Goal: Information Seeking & Learning: Learn about a topic

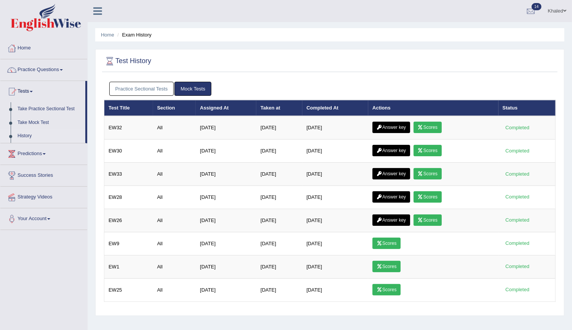
click at [157, 88] on link "Practice Sectional Tests" at bounding box center [141, 89] width 65 height 14
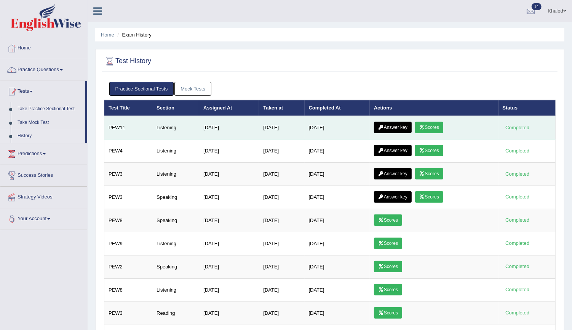
click at [394, 127] on link "Answer key" at bounding box center [393, 127] width 38 height 11
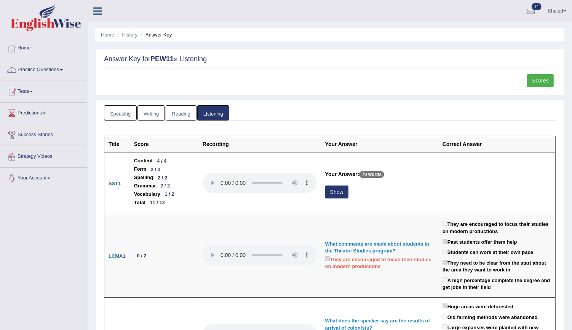
click at [178, 113] on link "Reading" at bounding box center [181, 113] width 30 height 16
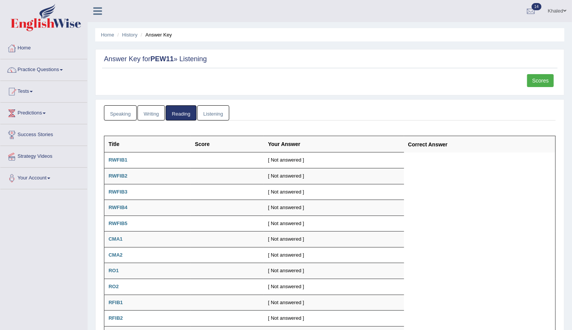
click at [156, 112] on link "Writing" at bounding box center [150, 113] width 27 height 16
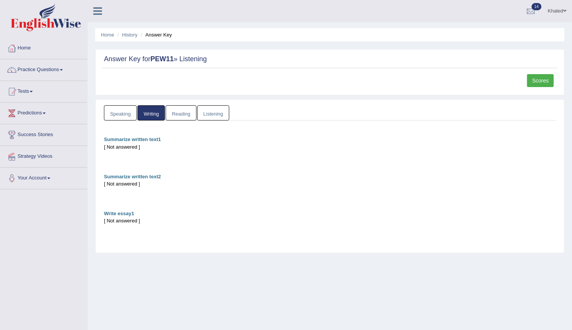
click at [132, 113] on link "Speaking" at bounding box center [120, 113] width 33 height 16
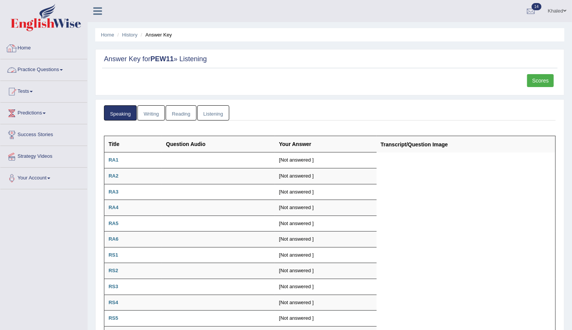
click at [24, 45] on link "Home" at bounding box center [43, 47] width 87 height 19
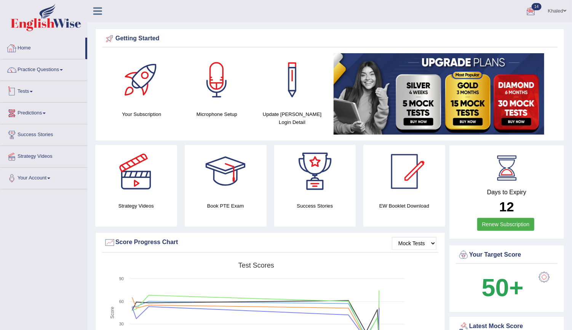
click at [21, 94] on link "Tests" at bounding box center [43, 90] width 87 height 19
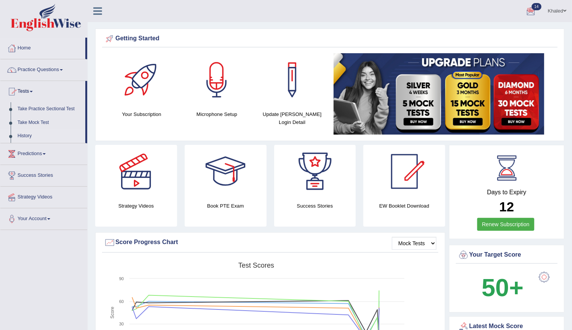
click at [26, 135] on link "History" at bounding box center [49, 136] width 71 height 14
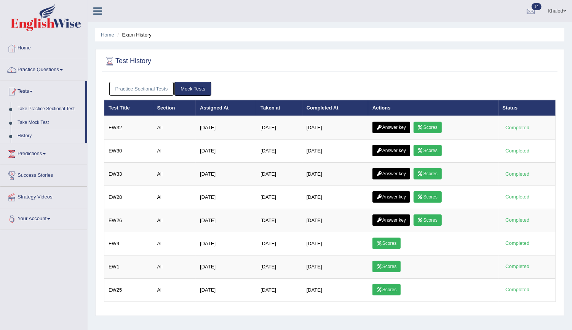
click at [151, 85] on link "Practice Sectional Tests" at bounding box center [141, 89] width 65 height 14
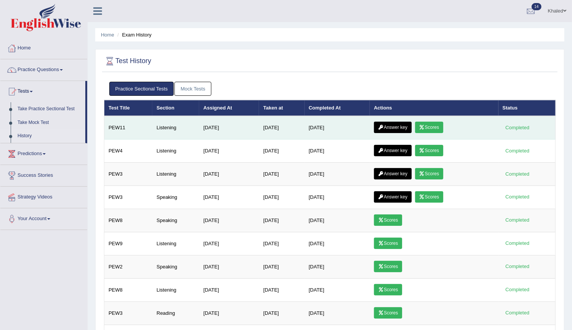
click at [431, 126] on link "Scores" at bounding box center [429, 127] width 28 height 11
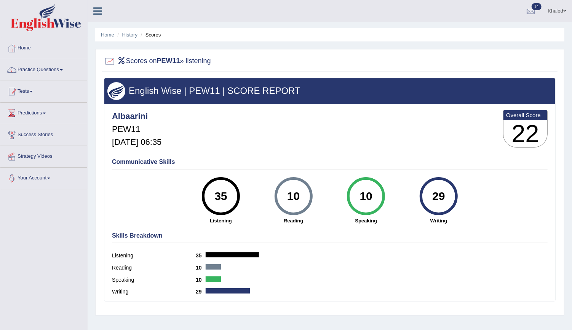
drag, startPoint x: 569, startPoint y: 79, endPoint x: 580, endPoint y: 81, distance: 10.8
click at [571, 81] on html "Toggle navigation Home Practice Questions Speaking Practice Read Aloud Repeat S…" at bounding box center [286, 165] width 572 height 330
click at [34, 75] on link "Practice Questions" at bounding box center [43, 68] width 87 height 19
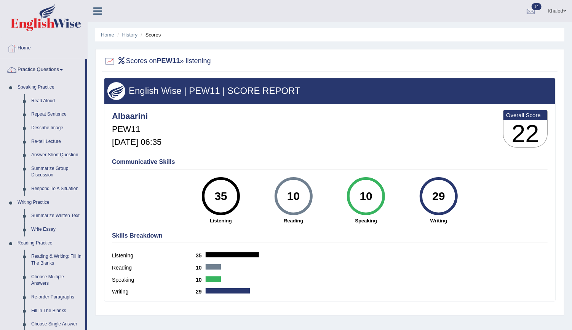
click at [34, 75] on link "Practice Questions" at bounding box center [42, 68] width 85 height 19
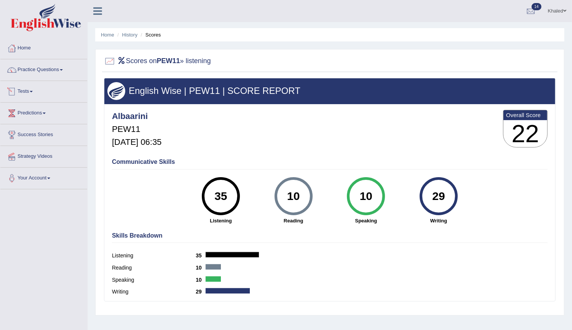
click at [25, 89] on link "Tests" at bounding box center [43, 90] width 87 height 19
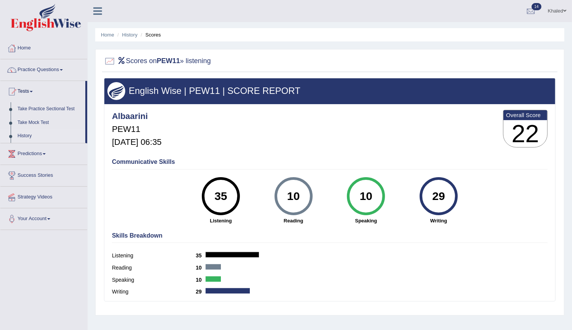
click at [29, 137] on link "History" at bounding box center [49, 136] width 71 height 14
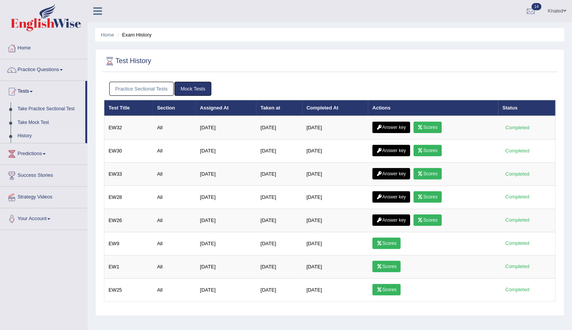
click at [158, 85] on link "Practice Sectional Tests" at bounding box center [141, 89] width 65 height 14
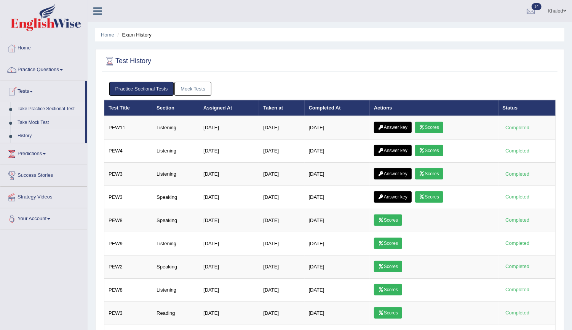
click at [24, 107] on link "Take Practice Sectional Test" at bounding box center [49, 109] width 71 height 14
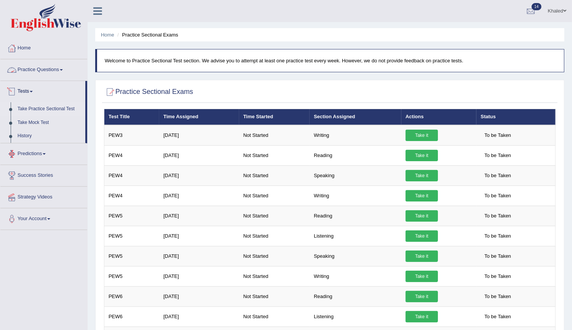
click at [34, 72] on link "Practice Questions" at bounding box center [43, 68] width 87 height 19
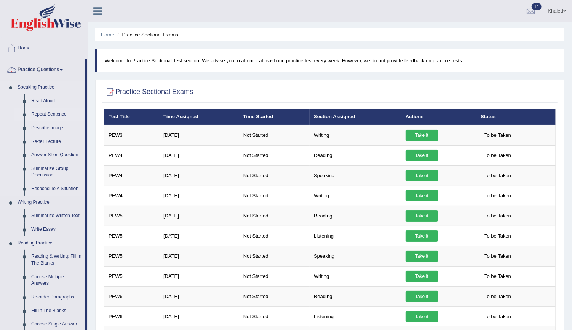
click at [46, 114] on link "Repeat Sentence" at bounding box center [56, 115] width 57 height 14
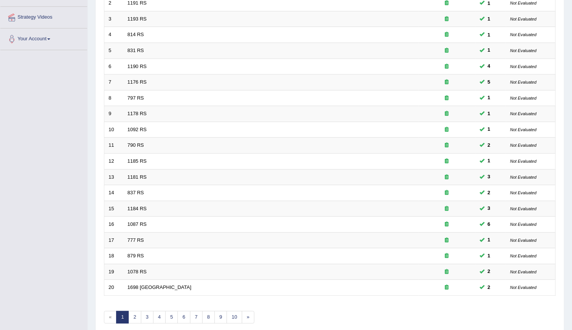
scroll to position [169, 0]
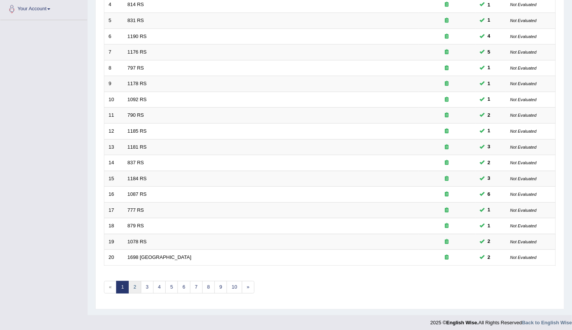
click at [139, 283] on link "2" at bounding box center [134, 287] width 13 height 13
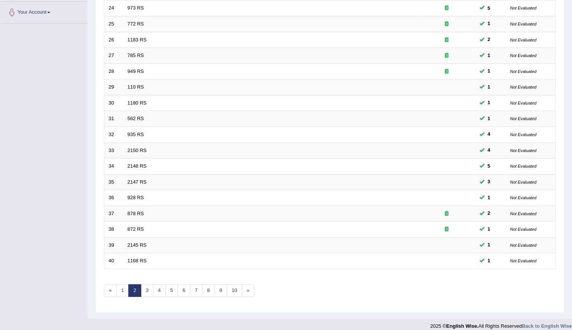
scroll to position [169, 0]
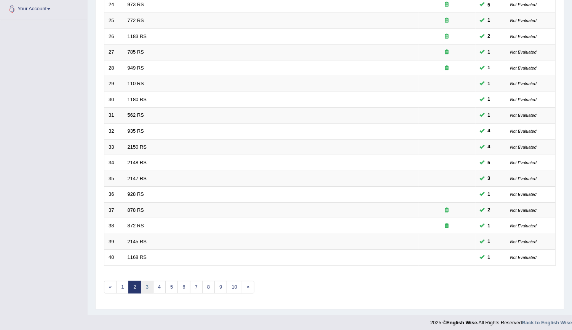
click at [145, 288] on link "3" at bounding box center [147, 287] width 13 height 13
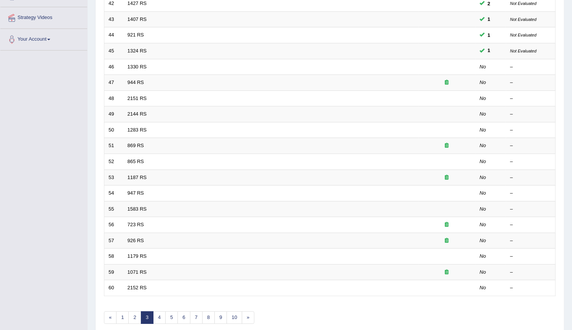
scroll to position [169, 0]
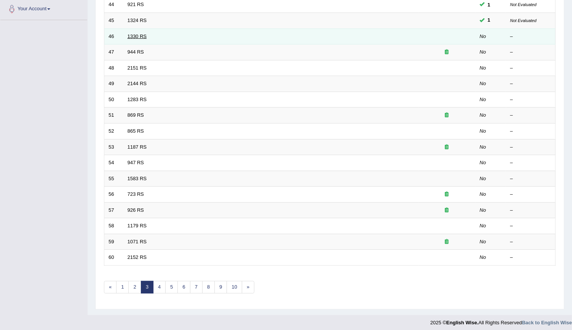
click at [141, 33] on link "1330 RS" at bounding box center [136, 36] width 19 height 6
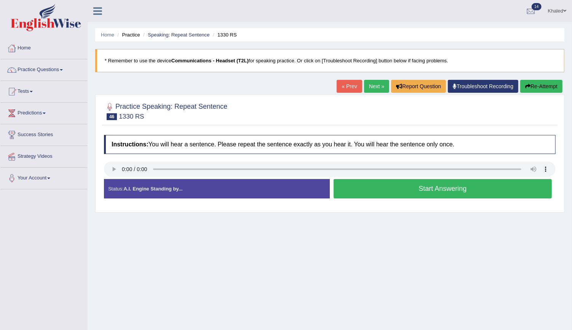
click at [387, 236] on div "Home Practice Speaking: Repeat Sentence 1330 RS * Remember to use the device Co…" at bounding box center [330, 190] width 484 height 381
click at [404, 191] on button "Start Answering" at bounding box center [442, 188] width 218 height 19
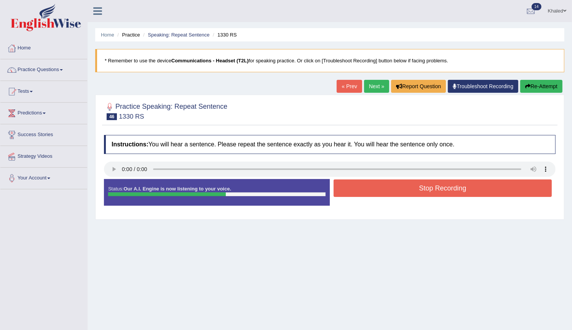
click at [438, 188] on button "Stop Recording" at bounding box center [442, 189] width 218 height 18
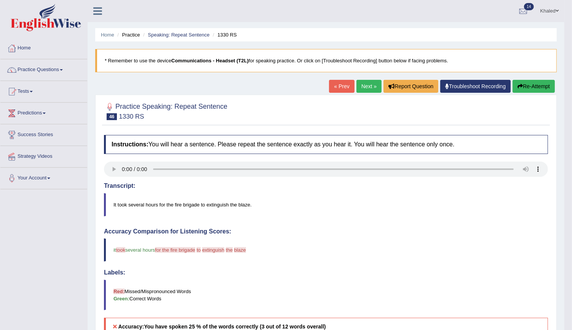
click at [361, 82] on link "Next »" at bounding box center [368, 86] width 25 height 13
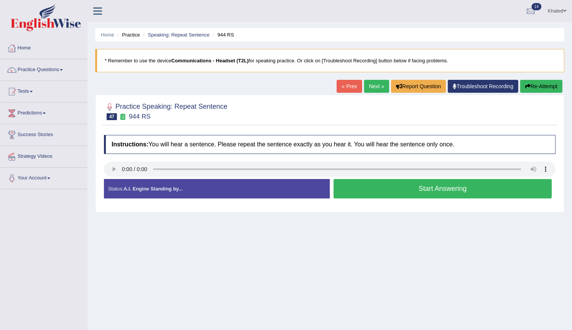
click at [353, 87] on link "« Prev" at bounding box center [348, 86] width 25 height 13
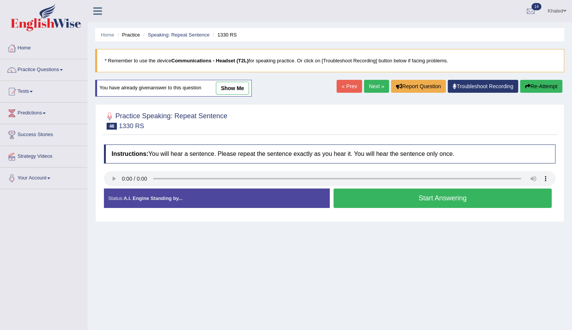
click at [235, 83] on link "show me" at bounding box center [232, 88] width 33 height 13
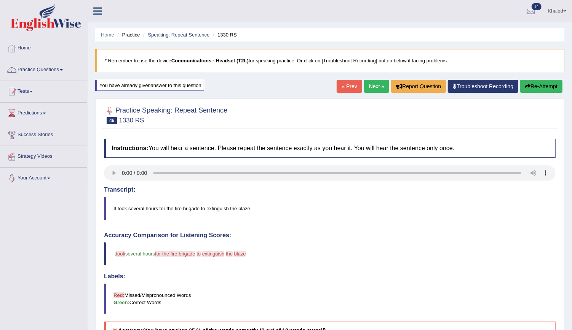
drag, startPoint x: 571, startPoint y: 64, endPoint x: 578, endPoint y: 90, distance: 26.5
click at [571, 90] on html "Toggle navigation Home Practice Questions Speaking Practice Read Aloud Repeat S…" at bounding box center [286, 165] width 572 height 330
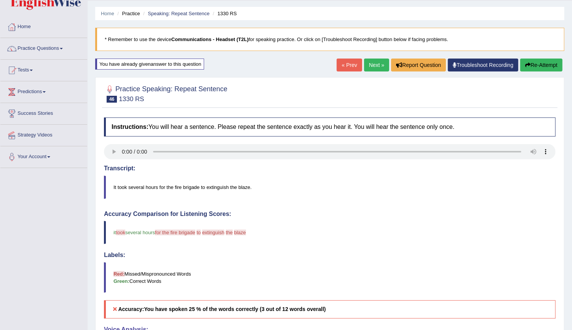
scroll to position [21, 0]
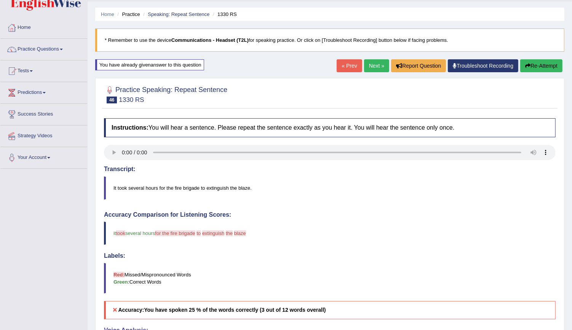
click at [377, 68] on link "Next »" at bounding box center [376, 65] width 25 height 13
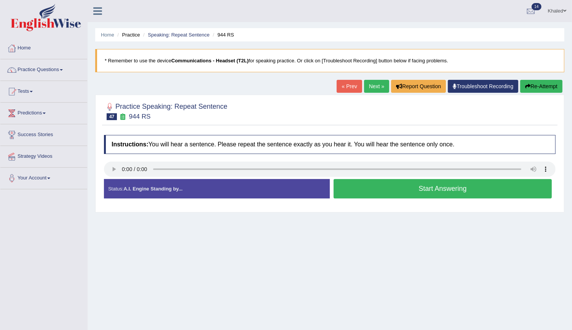
click at [369, 190] on button "Start Answering" at bounding box center [442, 188] width 218 height 19
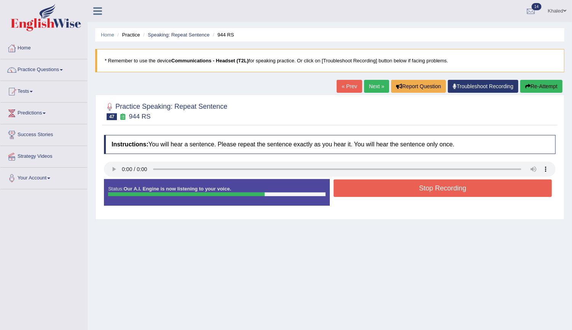
click at [369, 190] on button "Stop Recording" at bounding box center [442, 189] width 218 height 18
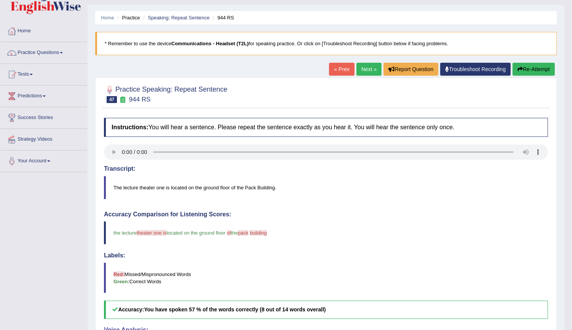
scroll to position [15, 0]
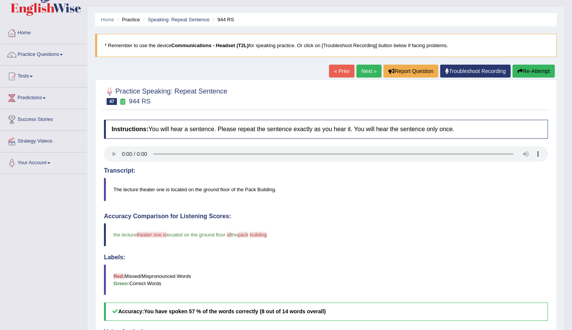
click at [370, 73] on link "Next »" at bounding box center [368, 71] width 25 height 13
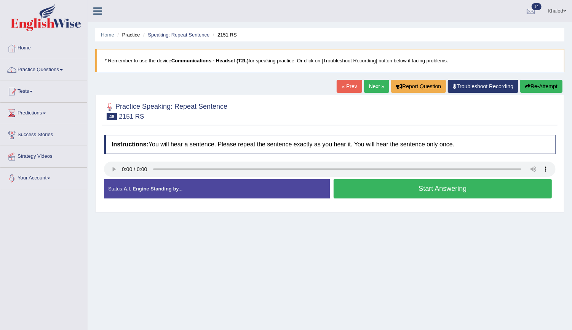
click at [359, 192] on button "Start Answering" at bounding box center [442, 188] width 218 height 19
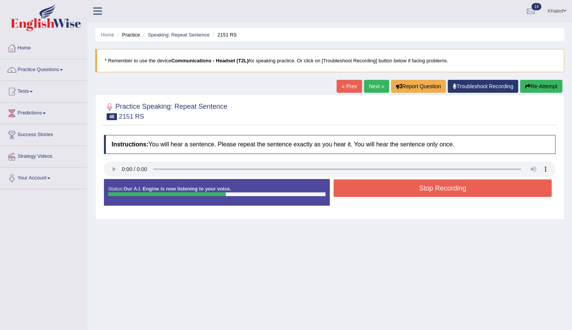
click at [375, 183] on button "Stop Recording" at bounding box center [442, 189] width 218 height 18
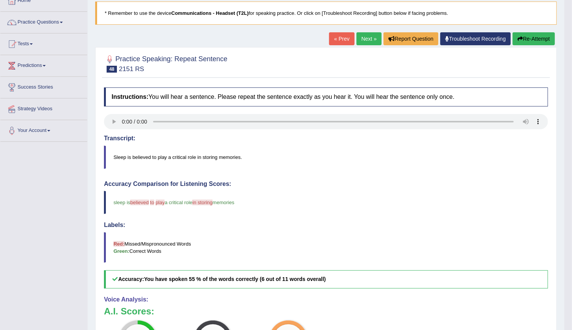
scroll to position [36, 0]
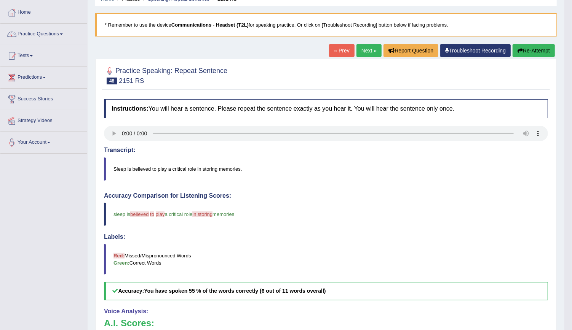
click at [366, 49] on link "Next »" at bounding box center [368, 50] width 25 height 13
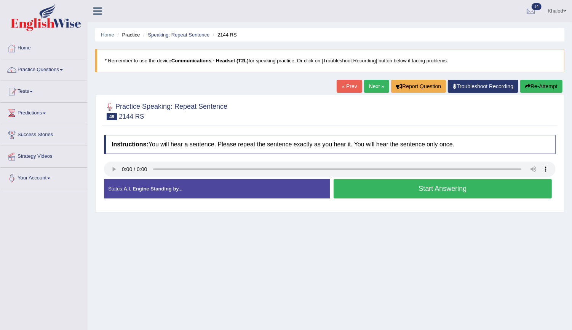
click at [400, 179] on button "Start Answering" at bounding box center [442, 188] width 218 height 19
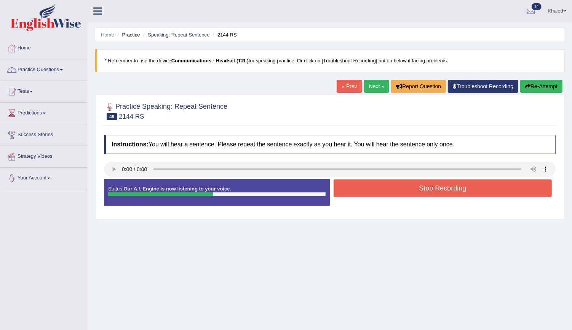
click at [400, 180] on button "Stop Recording" at bounding box center [442, 189] width 218 height 18
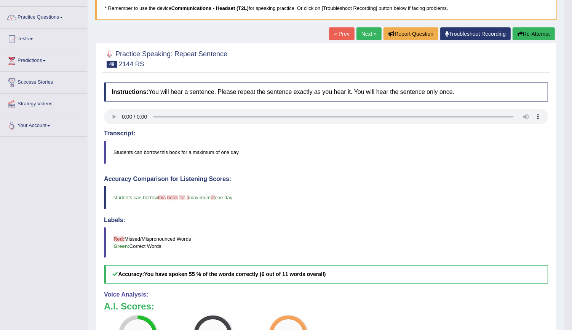
scroll to position [16, 0]
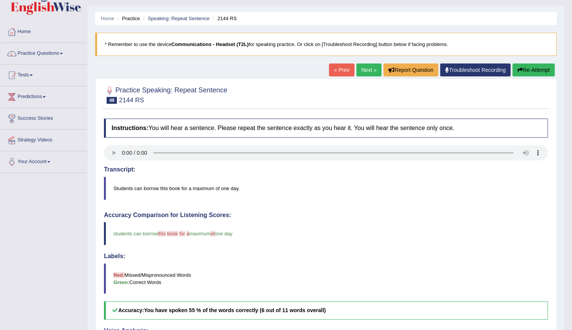
click at [361, 75] on link "Next »" at bounding box center [368, 70] width 25 height 13
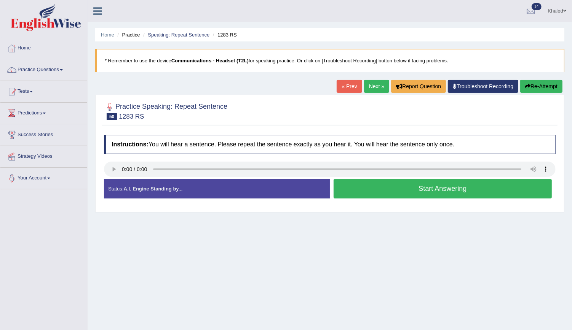
click at [358, 192] on button "Start Answering" at bounding box center [442, 188] width 218 height 19
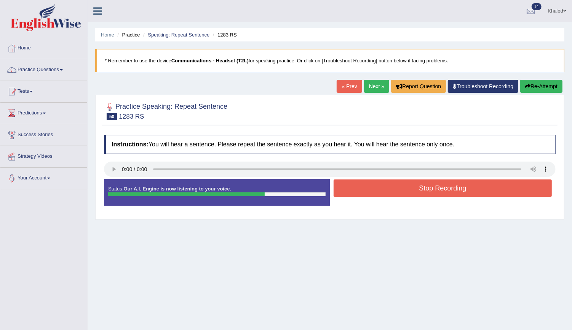
click at [359, 191] on button "Stop Recording" at bounding box center [442, 189] width 218 height 18
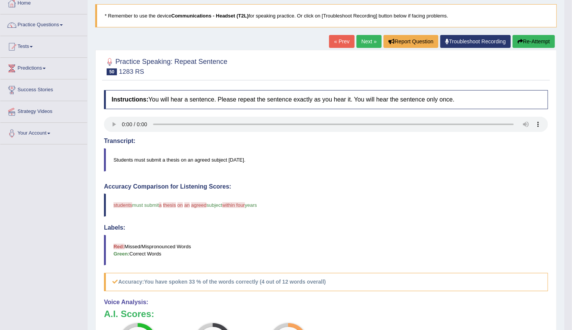
scroll to position [47, 0]
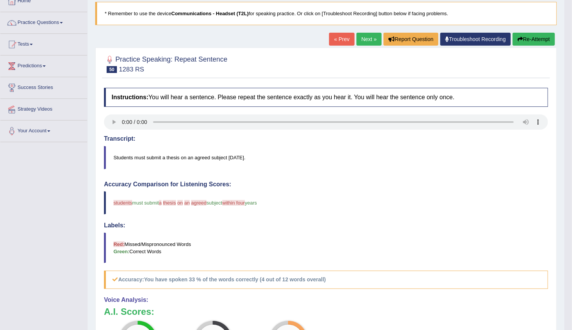
drag, startPoint x: 539, startPoint y: 30, endPoint x: 538, endPoint y: 40, distance: 10.3
click at [538, 40] on div "Home Practice Speaking: Repeat Sentence 1283 RS * Remember to use the device Co…" at bounding box center [326, 200] width 476 height 495
click at [538, 40] on button "Re-Attempt" at bounding box center [533, 39] width 42 height 13
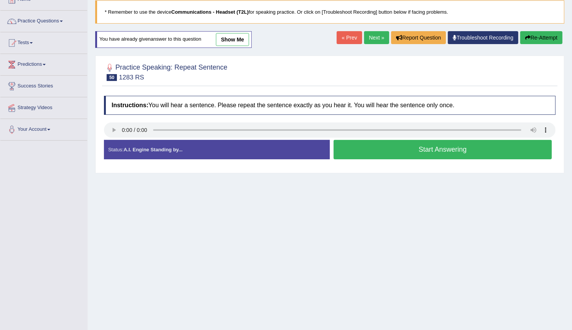
scroll to position [47, 0]
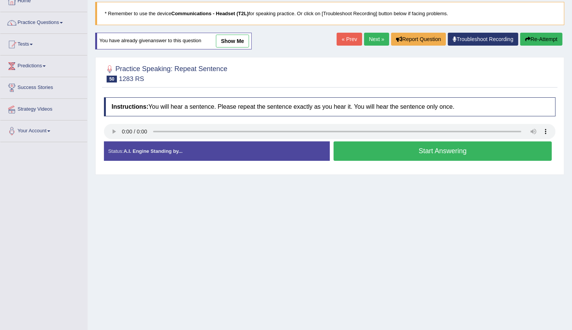
click at [394, 152] on button "Start Answering" at bounding box center [442, 151] width 218 height 19
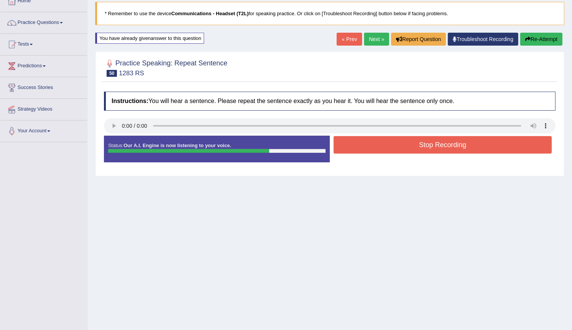
click at [394, 152] on button "Stop Recording" at bounding box center [442, 145] width 218 height 18
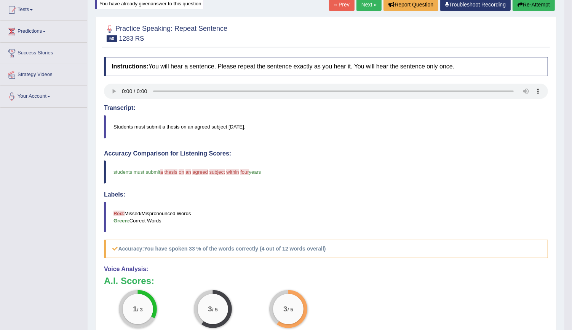
scroll to position [69, 0]
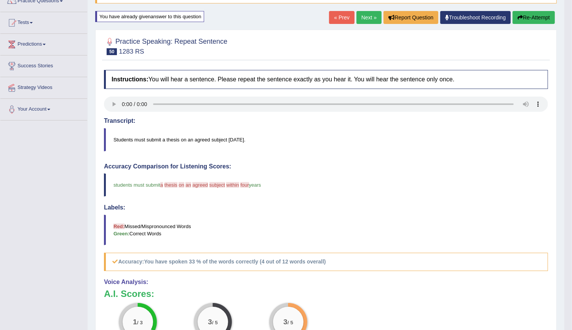
drag, startPoint x: 356, startPoint y: 5, endPoint x: 369, endPoint y: 28, distance: 27.0
click at [369, 28] on div "Home Practice Speaking: Repeat Sentence 1283 RS * Remember to use the device Co…" at bounding box center [326, 180] width 476 height 499
click at [372, 21] on link "Next »" at bounding box center [368, 17] width 25 height 13
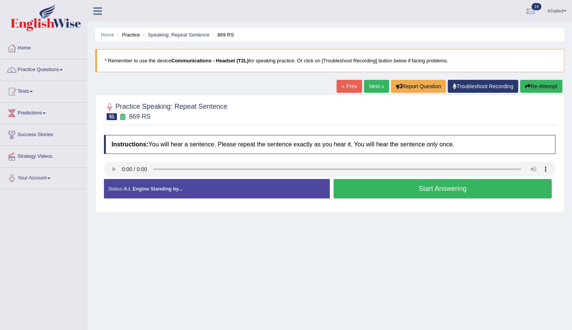
click at [353, 188] on button "Start Answering" at bounding box center [442, 188] width 218 height 19
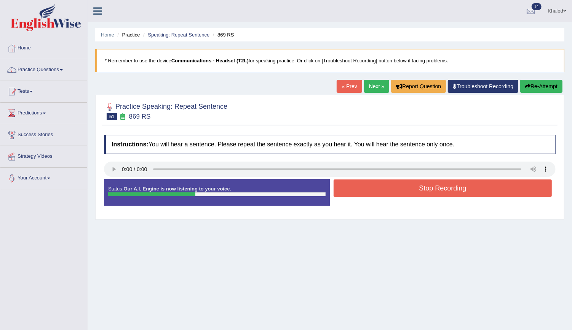
click at [353, 188] on button "Stop Recording" at bounding box center [442, 189] width 218 height 18
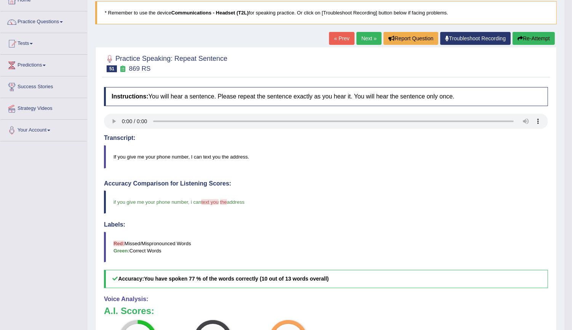
scroll to position [37, 0]
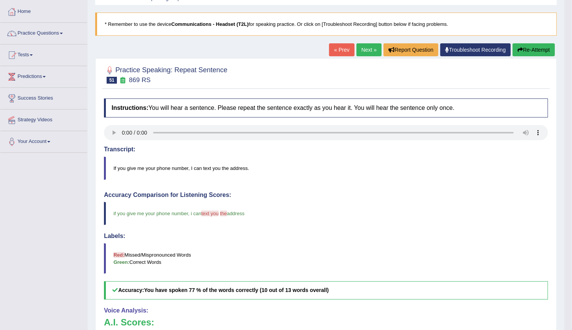
click at [372, 54] on link "Next »" at bounding box center [368, 49] width 25 height 13
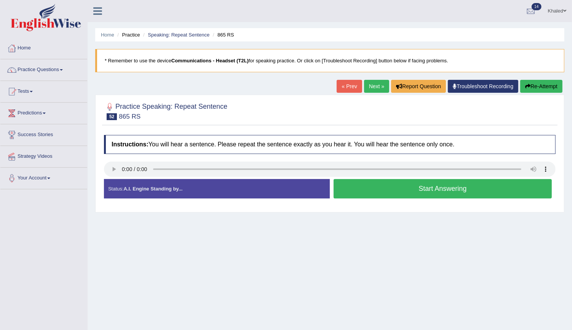
click at [368, 190] on button "Start Answering" at bounding box center [442, 188] width 218 height 19
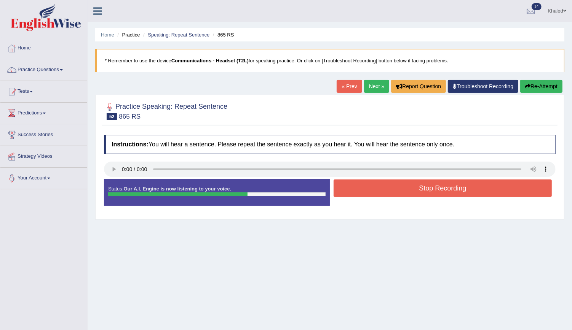
click at [368, 190] on button "Stop Recording" at bounding box center [442, 189] width 218 height 18
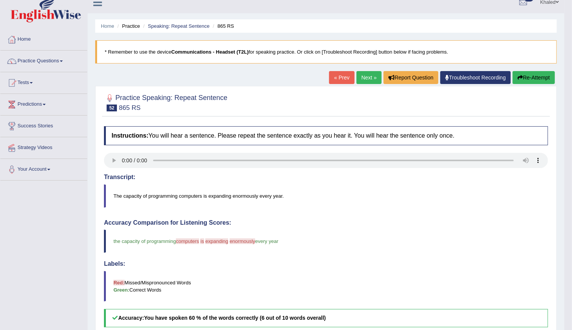
scroll to position [5, 0]
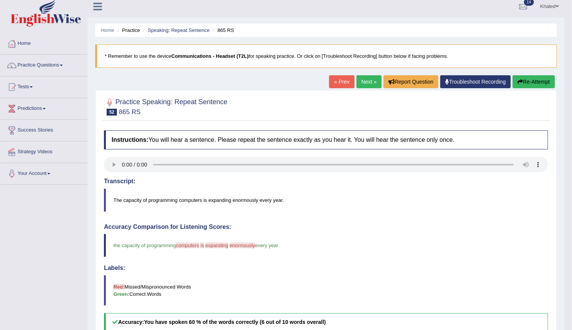
click at [368, 88] on div "« Prev Next » Report Question Troubleshoot Recording Re-Attempt" at bounding box center [443, 82] width 228 height 15
click at [366, 84] on link "Next »" at bounding box center [368, 81] width 25 height 13
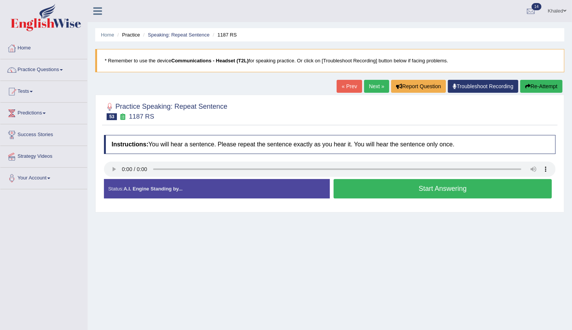
click at [378, 180] on button "Start Answering" at bounding box center [442, 188] width 218 height 19
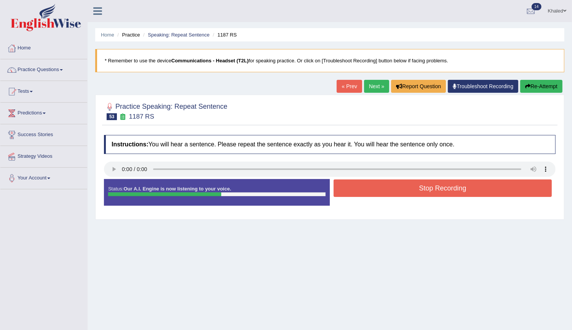
click at [378, 180] on button "Stop Recording" at bounding box center [442, 189] width 218 height 18
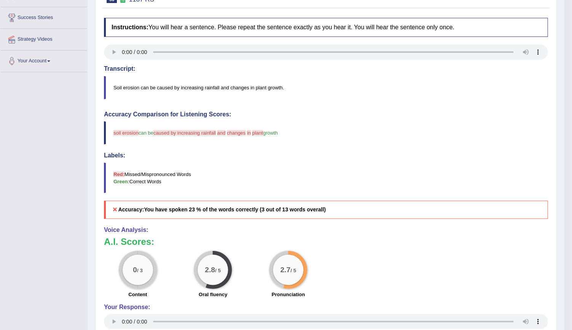
scroll to position [45, 0]
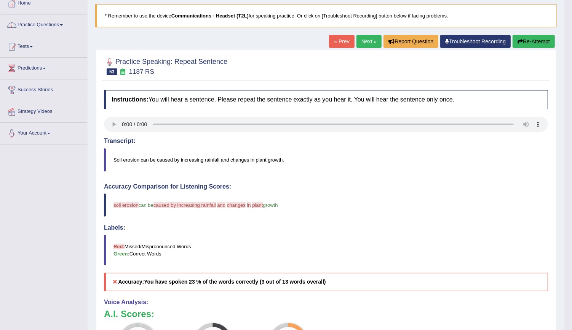
click at [539, 44] on button "Re-Attempt" at bounding box center [533, 41] width 42 height 13
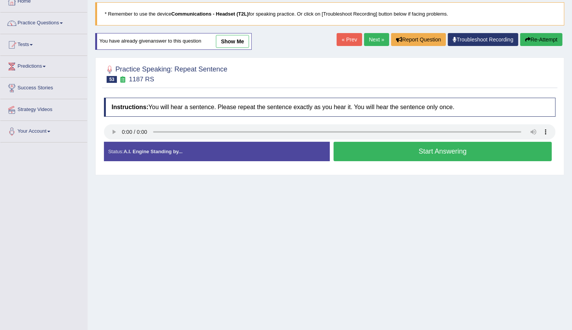
scroll to position [45, 0]
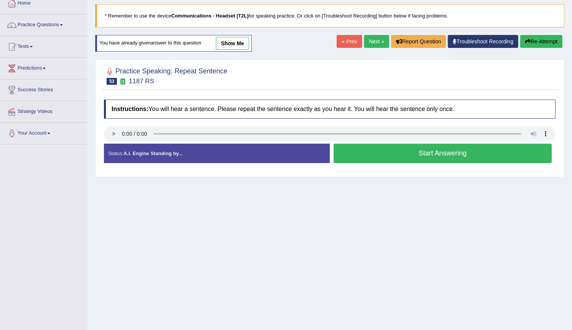
click at [385, 147] on button "Start Answering" at bounding box center [442, 153] width 218 height 19
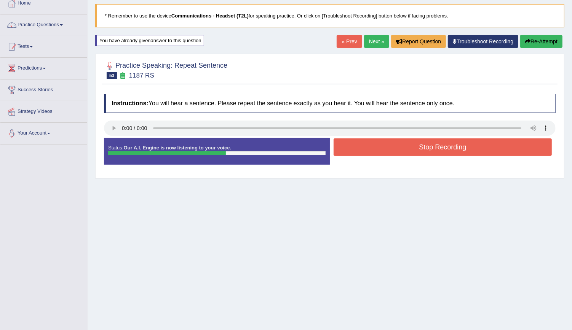
click at [385, 147] on button "Stop Recording" at bounding box center [442, 148] width 218 height 18
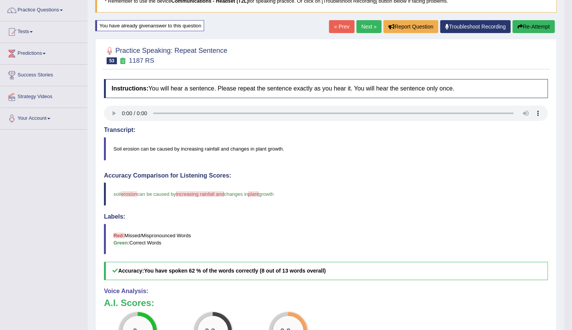
scroll to position [59, 0]
click at [522, 24] on button "Re-Attempt" at bounding box center [533, 27] width 42 height 13
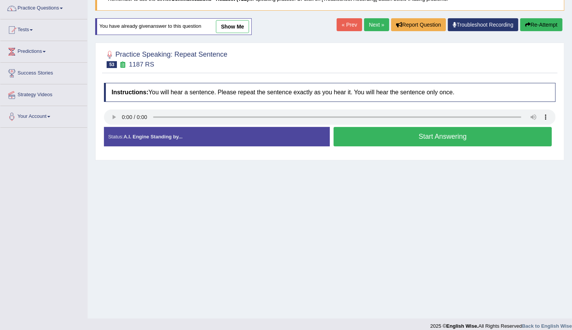
drag, startPoint x: 0, startPoint y: 0, endPoint x: 365, endPoint y: 135, distance: 389.1
click at [365, 135] on button "Start Answering" at bounding box center [442, 136] width 218 height 19
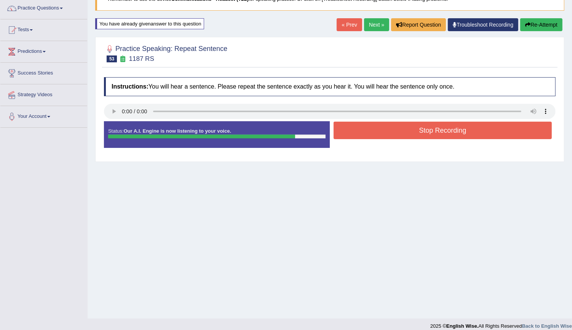
click at [365, 135] on button "Stop Recording" at bounding box center [442, 131] width 218 height 18
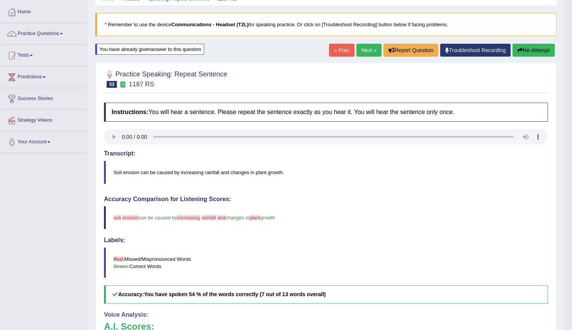
scroll to position [35, 0]
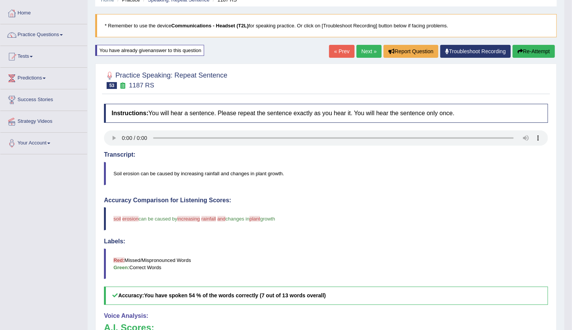
click at [373, 52] on link "Next »" at bounding box center [368, 51] width 25 height 13
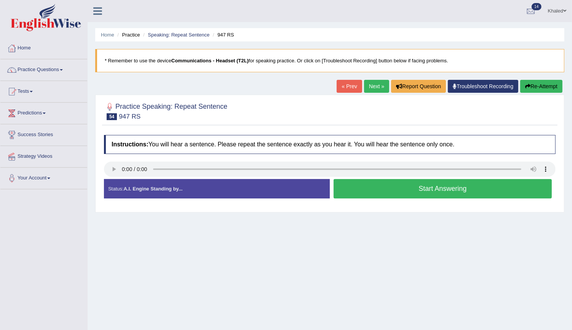
click at [367, 186] on button "Start Answering" at bounding box center [442, 188] width 218 height 19
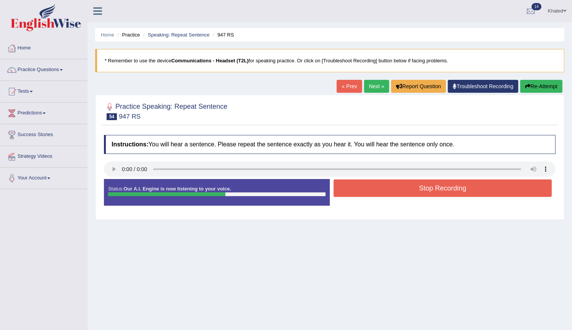
click at [367, 186] on button "Stop Recording" at bounding box center [442, 189] width 218 height 18
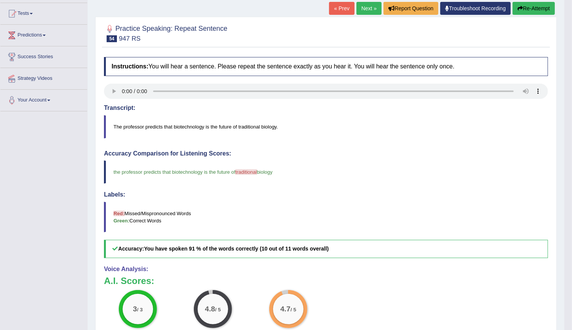
scroll to position [41, 0]
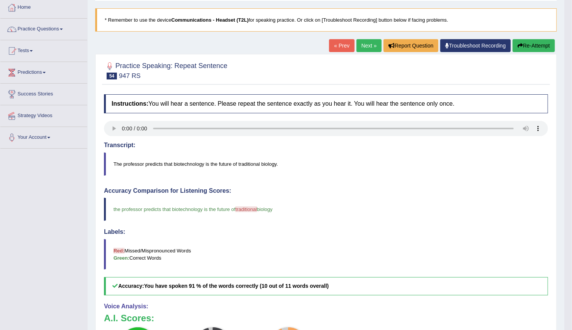
click at [366, 45] on link "Next »" at bounding box center [368, 45] width 25 height 13
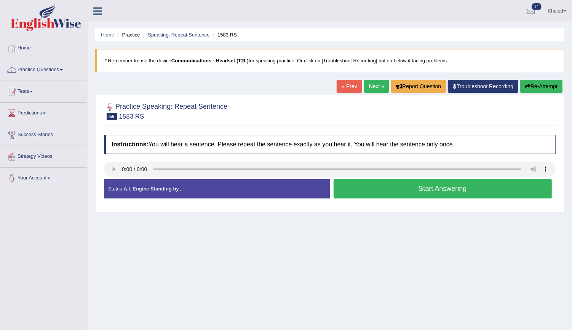
click at [347, 187] on button "Start Answering" at bounding box center [442, 188] width 218 height 19
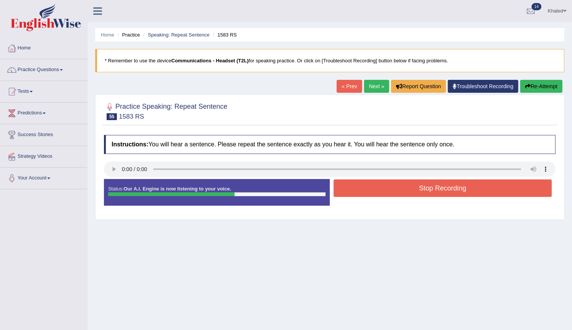
click at [347, 187] on button "Stop Recording" at bounding box center [442, 189] width 218 height 18
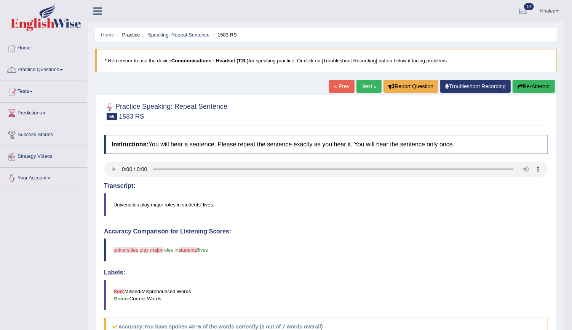
click at [365, 85] on link "Next »" at bounding box center [368, 86] width 25 height 13
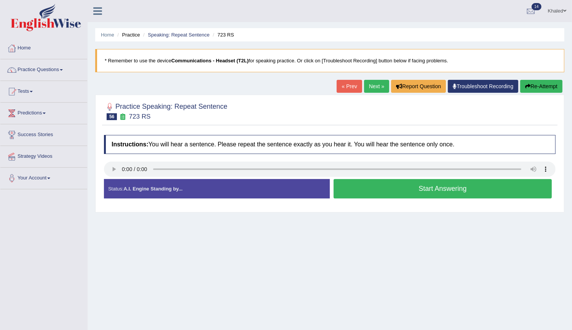
click at [387, 199] on div "Instructions: You will hear a sentence. Please repeat the sentence exactly as y…" at bounding box center [329, 169] width 455 height 77
click at [387, 201] on div "Stop Recording" at bounding box center [443, 201] width 226 height 0
click at [385, 186] on button "Start Answering" at bounding box center [442, 188] width 218 height 19
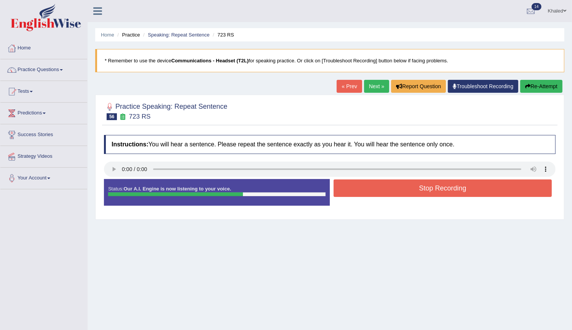
click at [385, 186] on button "Stop Recording" at bounding box center [442, 189] width 218 height 18
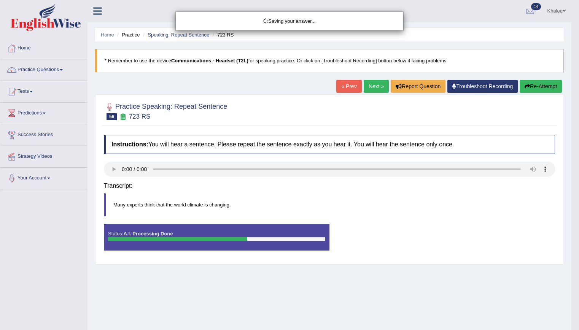
click at [385, 186] on body "Toggle navigation Home Practice Questions Speaking Practice Read Aloud Repeat S…" at bounding box center [289, 165] width 579 height 330
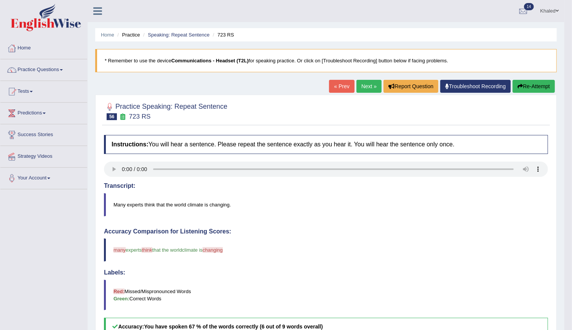
drag, startPoint x: 576, startPoint y: 108, endPoint x: 570, endPoint y: 113, distance: 7.0
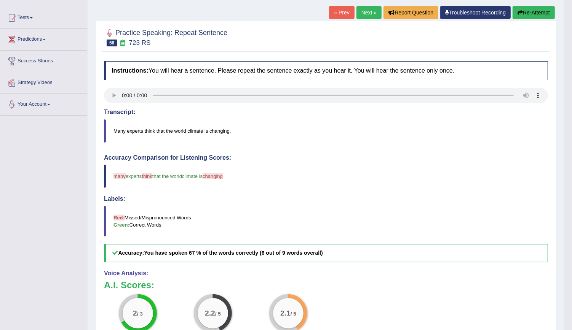
scroll to position [73, 0]
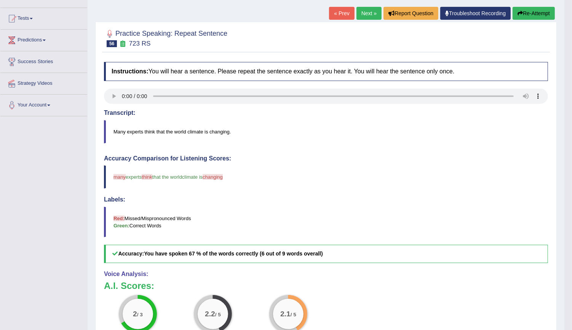
click at [533, 15] on button "Re-Attempt" at bounding box center [533, 13] width 42 height 13
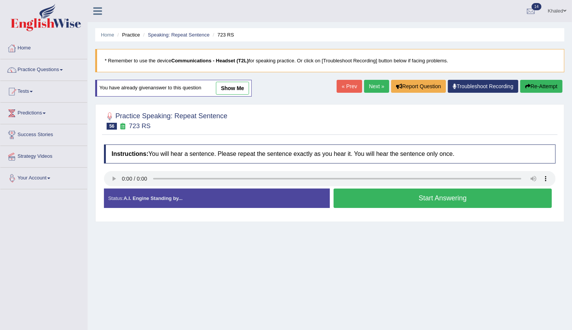
scroll to position [69, 0]
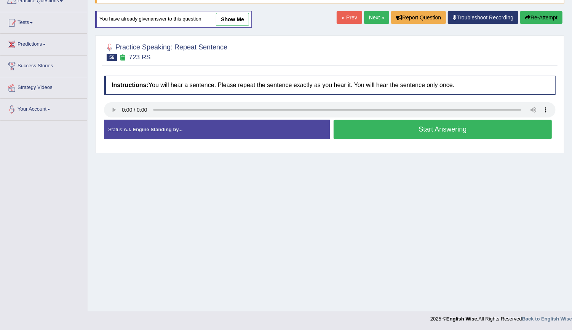
click at [373, 131] on button "Start Answering" at bounding box center [442, 129] width 218 height 19
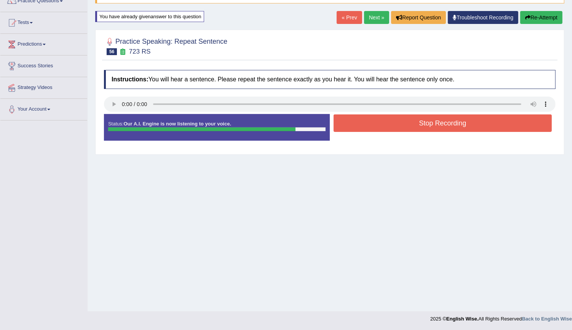
click at [379, 125] on button "Stop Recording" at bounding box center [442, 124] width 218 height 18
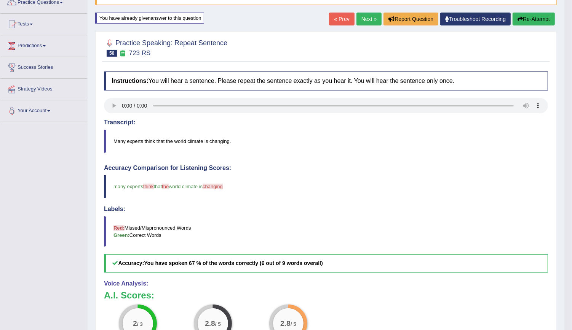
scroll to position [66, 0]
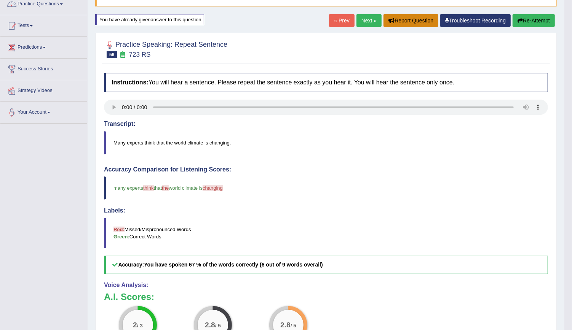
drag, startPoint x: 429, startPoint y: 21, endPoint x: 289, endPoint y: -5, distance: 142.1
click at [289, 0] on html "Toggle navigation Home Practice Questions Speaking Practice Read Aloud Repeat S…" at bounding box center [286, 99] width 572 height 330
click at [371, 24] on link "Next »" at bounding box center [368, 20] width 25 height 13
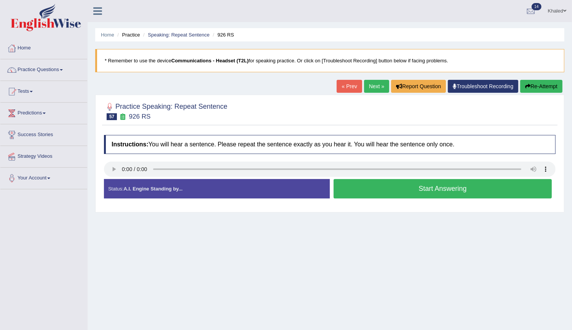
click at [388, 186] on button "Start Answering" at bounding box center [442, 188] width 218 height 19
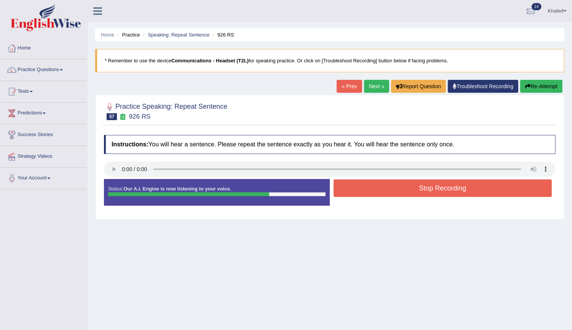
click at [388, 186] on button "Stop Recording" at bounding box center [442, 189] width 218 height 18
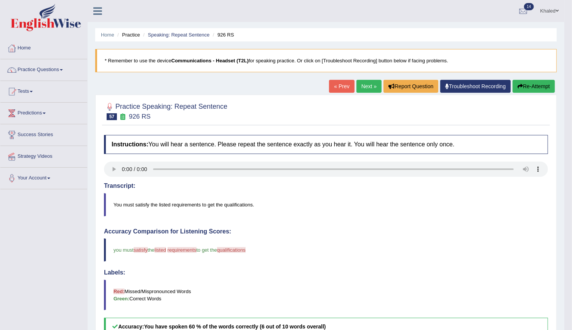
click at [361, 83] on link "Next »" at bounding box center [368, 86] width 25 height 13
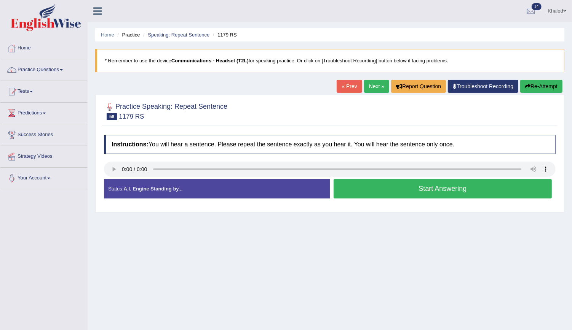
click at [412, 197] on button "Start Answering" at bounding box center [442, 188] width 218 height 19
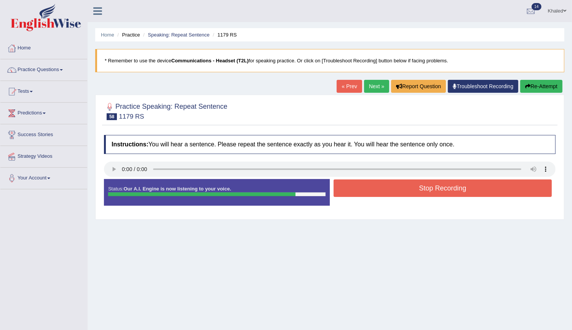
click at [407, 189] on button "Stop Recording" at bounding box center [442, 189] width 218 height 18
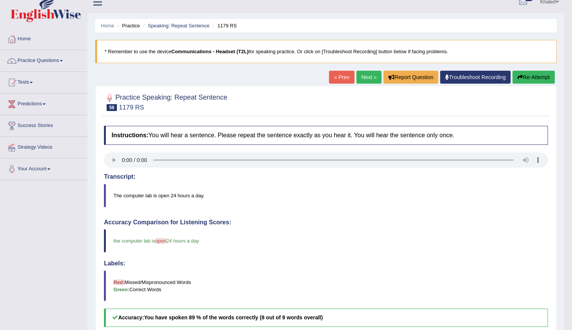
scroll to position [5, 0]
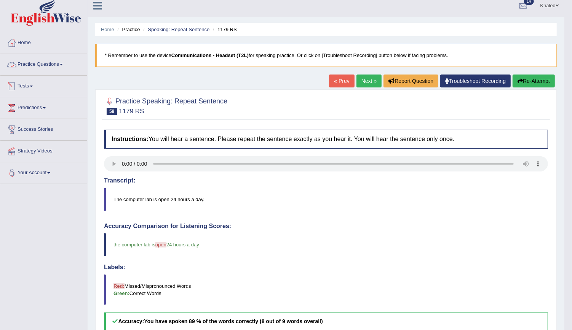
click at [49, 67] on link "Practice Questions" at bounding box center [43, 63] width 87 height 19
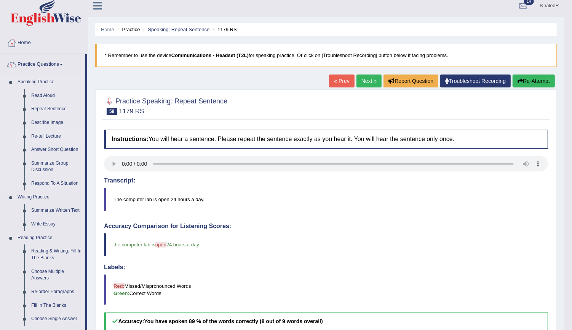
click at [52, 135] on link "Re-tell Lecture" at bounding box center [56, 137] width 57 height 14
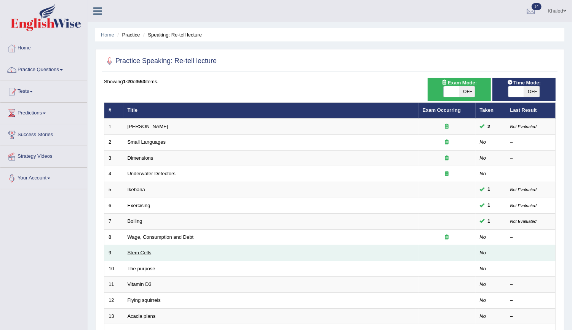
click at [145, 253] on link "Stem Cells" at bounding box center [139, 253] width 24 height 6
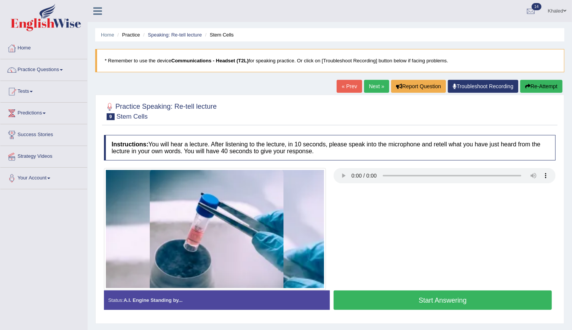
click at [395, 291] on button "Start Answering" at bounding box center [442, 300] width 218 height 19
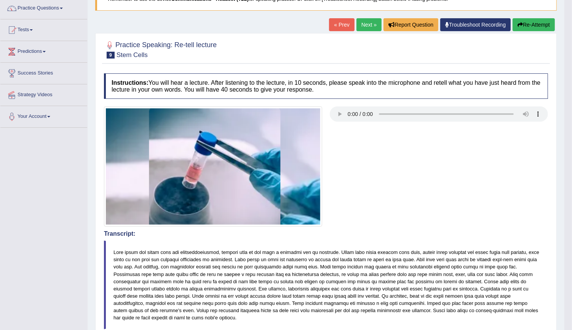
scroll to position [46, 0]
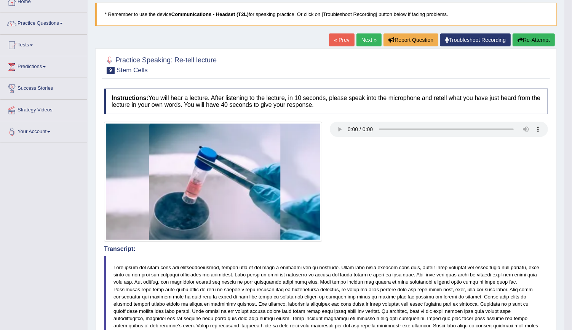
click at [367, 43] on link "Next »" at bounding box center [368, 39] width 25 height 13
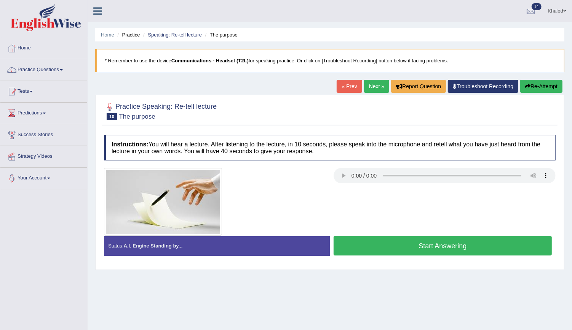
click at [390, 242] on button "Start Answering" at bounding box center [442, 245] width 218 height 19
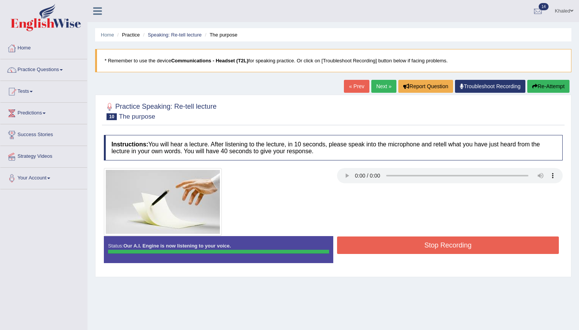
click at [390, 242] on body "Toggle navigation Home Practice Questions Speaking Practice Read Aloud Repeat S…" at bounding box center [289, 165] width 579 height 330
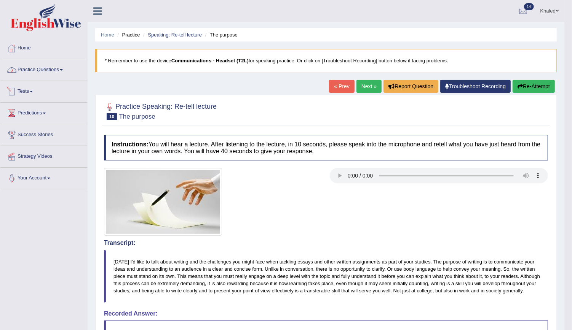
click at [32, 68] on link "Practice Questions" at bounding box center [43, 68] width 87 height 19
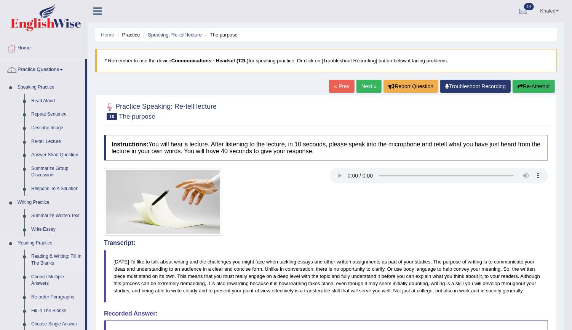
click at [45, 258] on link "Reading & Writing: Fill In The Blanks" at bounding box center [56, 260] width 57 height 20
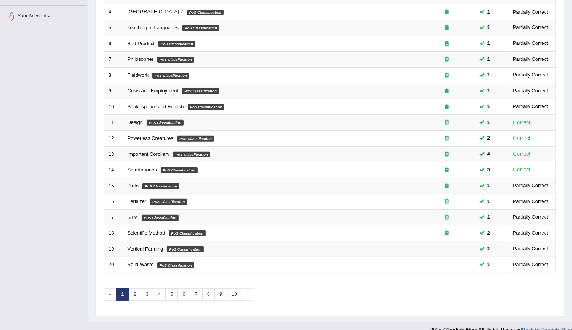
scroll to position [169, 0]
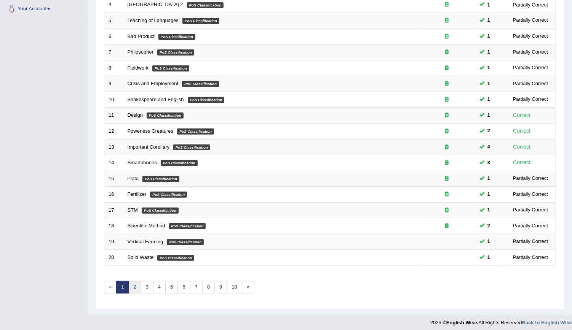
click at [133, 283] on link "2" at bounding box center [134, 287] width 13 height 13
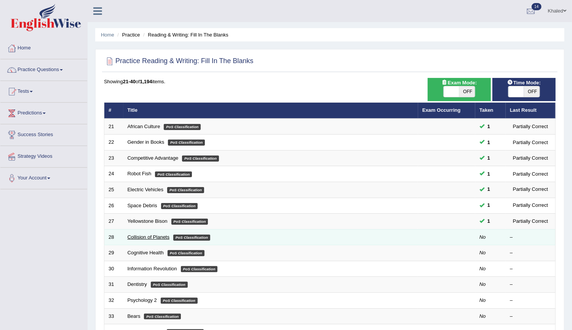
click at [142, 234] on link "Collision of Planets" at bounding box center [148, 237] width 42 height 6
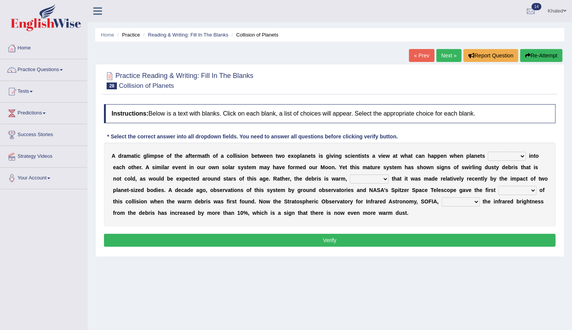
click at [487, 154] on select "crash explore roam implode" at bounding box center [506, 156] width 38 height 9
select select "crash"
click at [487, 152] on select "crash explore roam implode" at bounding box center [506, 156] width 38 height 9
click at [350, 180] on select "reinforcing sentencing forging conducing" at bounding box center [369, 179] width 39 height 9
select select "reinforcing"
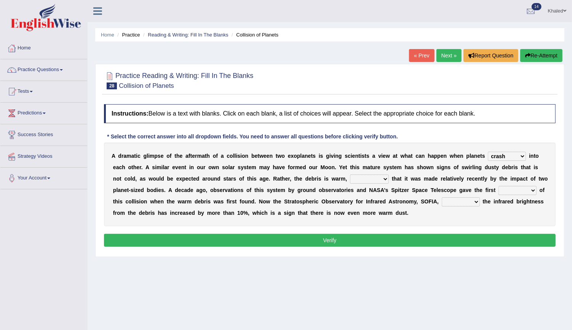
click at [350, 175] on select "reinforcing sentencing forging conducing" at bounding box center [369, 179] width 39 height 9
click at [498, 190] on select "pints faints hints taints" at bounding box center [517, 190] width 38 height 9
select select "hints"
click at [498, 186] on select "pints faints hints taints" at bounding box center [517, 190] width 38 height 9
click at [441, 199] on select "concealed revealed repealed unsealed" at bounding box center [460, 201] width 38 height 9
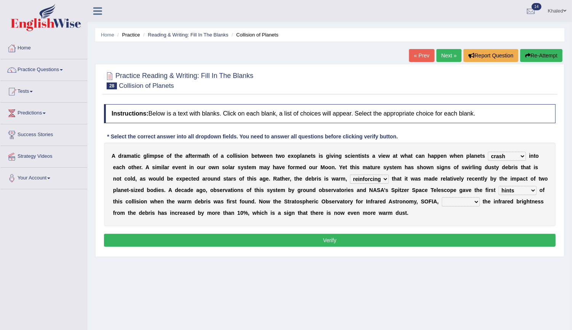
select select "revealed"
click at [441, 197] on select "concealed revealed repealed unsealed" at bounding box center [460, 201] width 38 height 9
click at [488, 152] on select "crash explore roam implode" at bounding box center [506, 156] width 38 height 9
click at [354, 240] on button "Verify" at bounding box center [329, 240] width 451 height 13
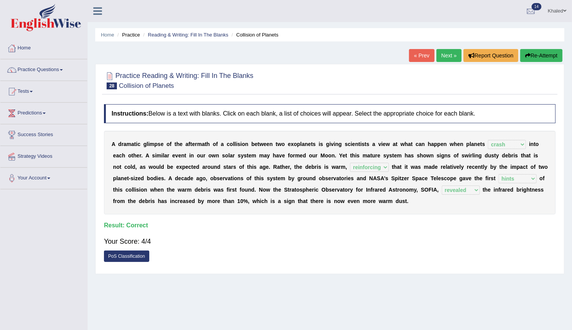
click at [450, 58] on link "Next »" at bounding box center [448, 55] width 25 height 13
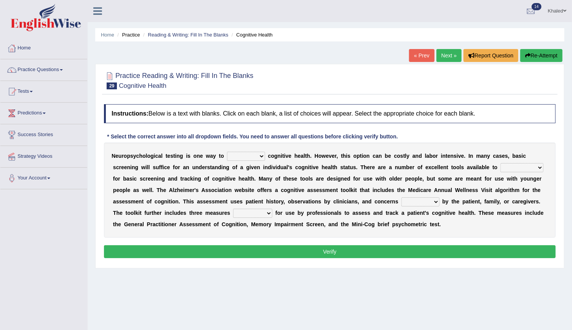
click at [229, 156] on select "obsess assess possess access" at bounding box center [246, 156] width 38 height 9
select select "obsess"
click at [227, 152] on select "obsess assess possess access" at bounding box center [246, 156] width 38 height 9
click at [500, 166] on select "stationers practitioners petitioners questioners" at bounding box center [521, 167] width 43 height 9
click at [500, 164] on select "stationers practitioners petitioners questioners" at bounding box center [521, 167] width 43 height 9
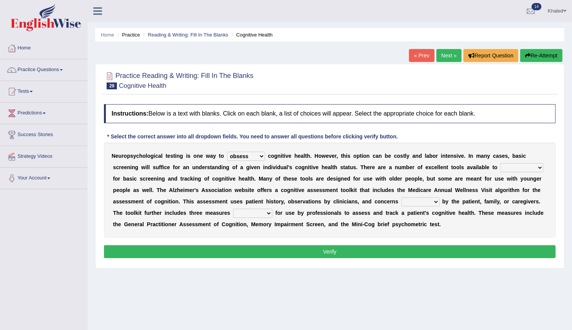
select select "practitioners"
click at [500, 163] on select "stationers practitioners petitioners questioners" at bounding box center [521, 167] width 43 height 9
click at [401, 203] on select "raised rising arising praised" at bounding box center [420, 201] width 38 height 9
select select "rising"
click at [401, 197] on select "raised rising arising praised" at bounding box center [420, 201] width 38 height 9
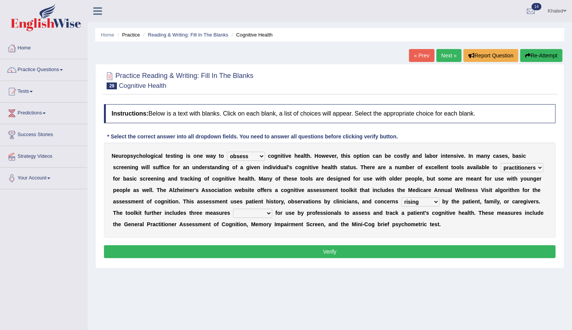
click at [233, 214] on select "validated intimidated dilapidated antedated" at bounding box center [252, 213] width 39 height 9
select select "validated"
click at [233, 209] on select "validated intimidated dilapidated antedated" at bounding box center [252, 213] width 39 height 9
click at [246, 157] on select "obsess assess possess access" at bounding box center [246, 156] width 38 height 9
select select "assess"
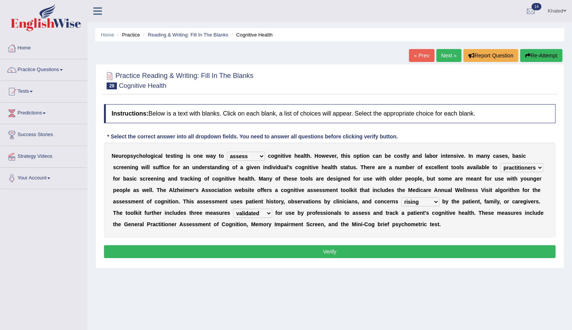
click at [227, 152] on select "obsess assess possess access" at bounding box center [246, 156] width 38 height 9
click at [239, 253] on button "Verify" at bounding box center [329, 251] width 451 height 13
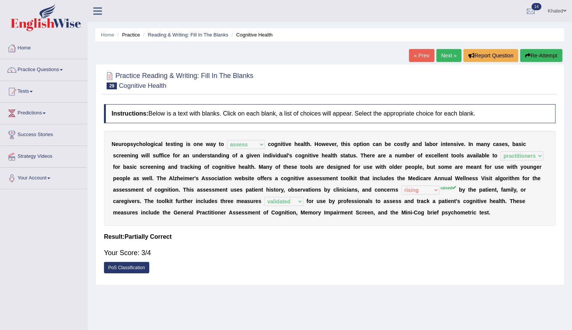
click at [443, 58] on link "Next »" at bounding box center [448, 55] width 25 height 13
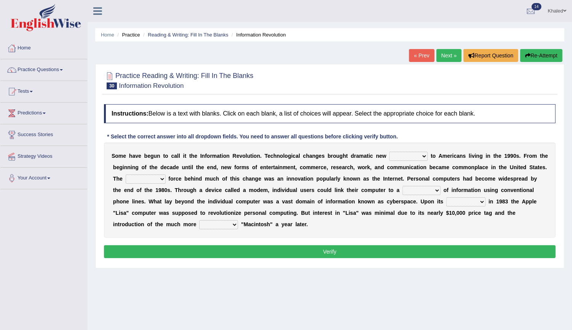
click at [394, 153] on select "challenges puzzles options confusion" at bounding box center [408, 156] width 38 height 9
click at [391, 158] on select "challenges puzzles options confusion" at bounding box center [408, 156] width 38 height 9
click at [137, 183] on div "S o m e h a v e b e g u n t o c a l l i t t h e I n f o r m a t i o n R e v o l…" at bounding box center [329, 190] width 451 height 95
click at [140, 181] on select "unremitting uninspiring driving insinuating" at bounding box center [146, 179] width 40 height 9
select select "uninspiring"
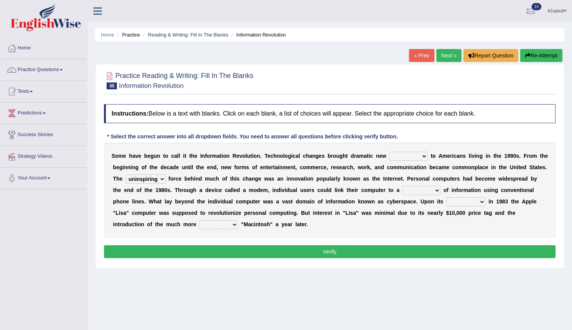
click at [126, 175] on select "unremitting uninspiring driving insinuating" at bounding box center [146, 179] width 40 height 9
click at [389, 156] on select "challenges puzzles options confusion" at bounding box center [408, 156] width 38 height 9
select select "options"
click at [389, 152] on select "challenges puzzles options confusion" at bounding box center [408, 156] width 38 height 9
click at [389, 156] on select "challenges puzzles options confusion" at bounding box center [408, 156] width 38 height 9
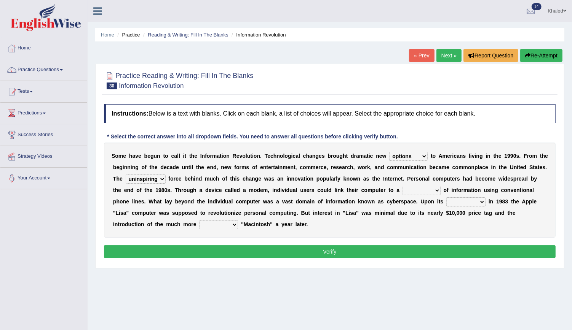
click at [389, 156] on select "challenges puzzles options confusion" at bounding box center [408, 156] width 38 height 9
click at [402, 186] on select "magnitude bulk wealth volume" at bounding box center [421, 190] width 38 height 9
select select "bulk"
click at [402, 186] on select "magnitude bulk wealth volume" at bounding box center [421, 190] width 38 height 9
click at [446, 203] on select "relief release publication emission" at bounding box center [465, 201] width 39 height 9
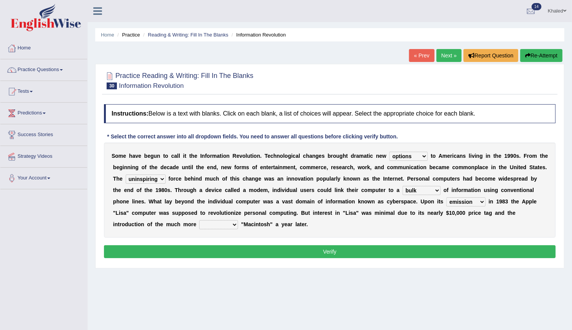
click at [446, 197] on select "relief release publication emission" at bounding box center [465, 201] width 39 height 9
click at [446, 204] on select "relief release publication emission" at bounding box center [465, 201] width 39 height 9
select select "publication"
click at [446, 197] on select "relief release publication emission" at bounding box center [465, 201] width 39 height 9
click at [238, 220] on select "convenient affordable advanced formidable" at bounding box center [218, 224] width 39 height 9
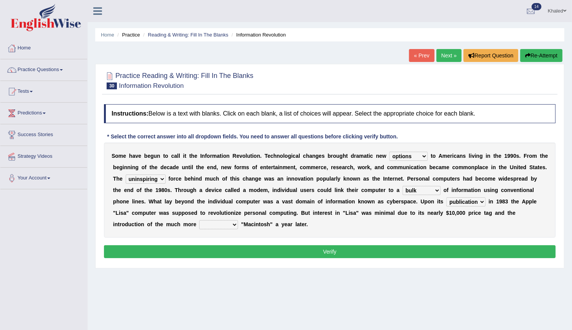
click at [238, 220] on select "convenient affordable advanced formidable" at bounding box center [218, 224] width 39 height 9
select select "advanced"
click at [238, 220] on select "convenient affordable advanced formidable" at bounding box center [218, 224] width 39 height 9
click at [505, 261] on div "Instructions: Below is a text with blanks. Click on each blank, a list of choic…" at bounding box center [329, 182] width 455 height 164
click at [218, 250] on button "Verify" at bounding box center [329, 251] width 451 height 13
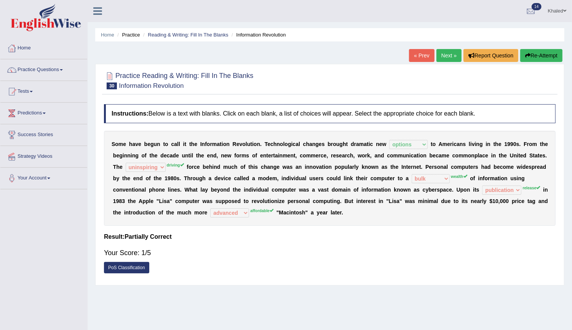
click at [138, 266] on link "PoS Classification" at bounding box center [126, 267] width 45 height 11
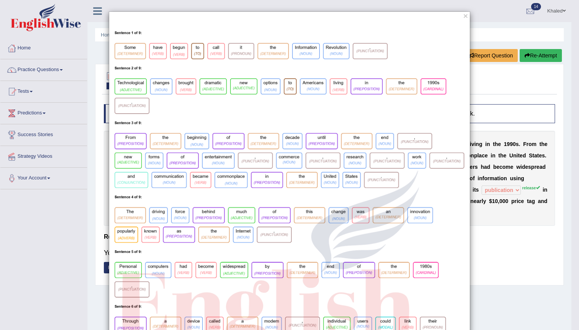
click at [495, 231] on div "×" at bounding box center [289, 280] width 579 height 538
click at [463, 17] on button "×" at bounding box center [465, 16] width 5 height 8
